Goal: Find contact information: Find contact information

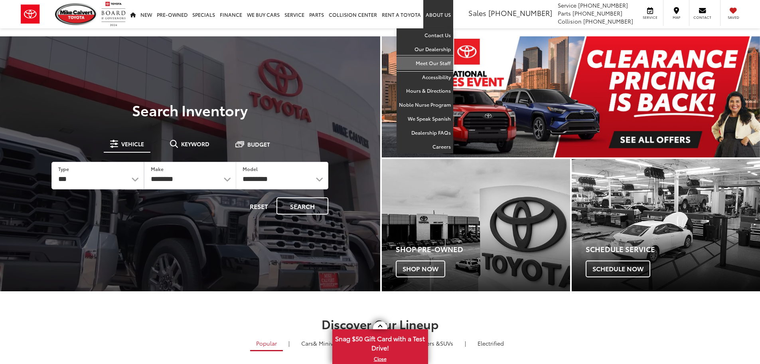
click at [431, 62] on link "Meet Our Staff" at bounding box center [425, 63] width 57 height 14
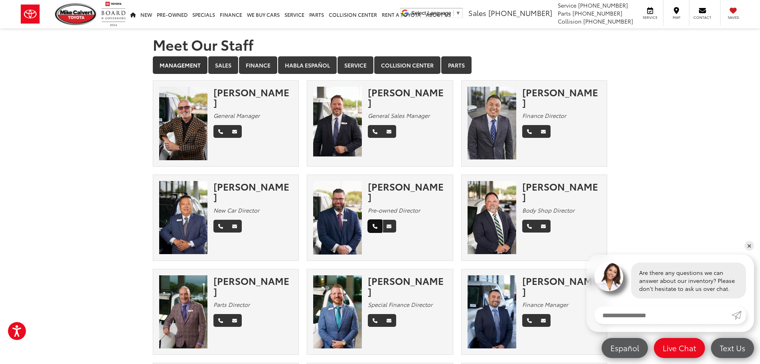
click at [378, 219] on link "Phone" at bounding box center [375, 225] width 14 height 13
drag, startPoint x: 424, startPoint y: 200, endPoint x: 369, endPoint y: 197, distance: 54.8
click at [369, 206] on div "Pre-owned Director" at bounding box center [407, 210] width 79 height 8
copy em "Pre-owned Director"
click at [375, 224] on icon "Phone" at bounding box center [375, 226] width 5 height 5
